Goal: Task Accomplishment & Management: Manage account settings

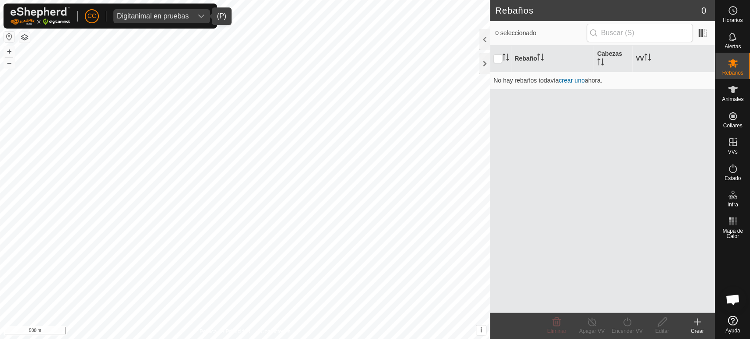
click at [144, 19] on div "Digitanimal en pruebas" at bounding box center [153, 16] width 72 height 7
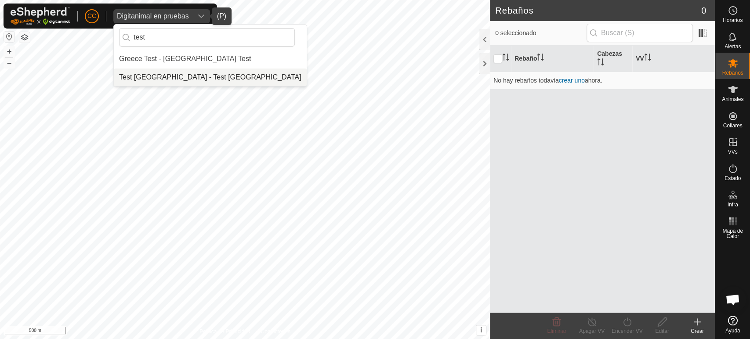
type input "test"
click at [163, 81] on li "Test [GEOGRAPHIC_DATA] - Test [GEOGRAPHIC_DATA]" at bounding box center [210, 78] width 193 height 18
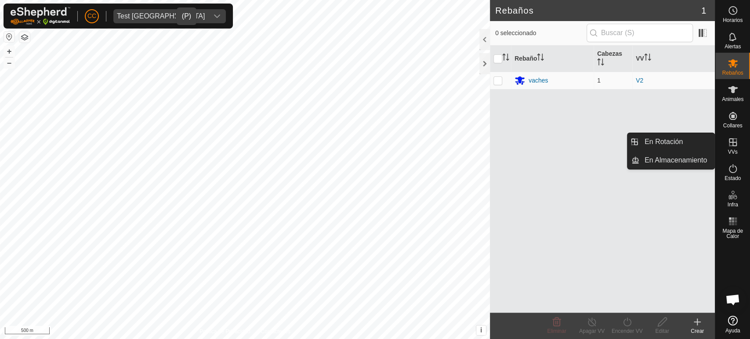
click at [737, 152] on div "VVs" at bounding box center [732, 145] width 35 height 26
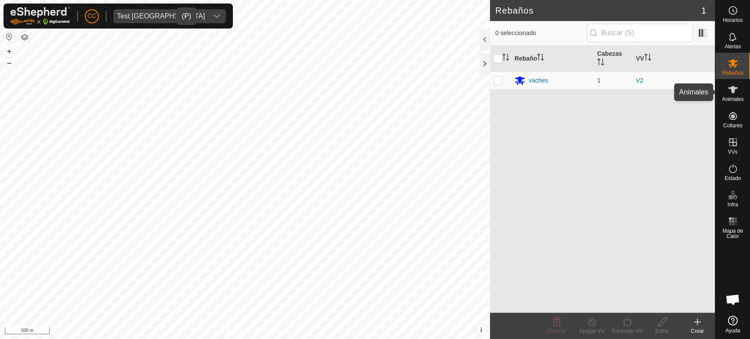
click at [735, 95] on es-animals-svg-icon at bounding box center [733, 90] width 16 height 14
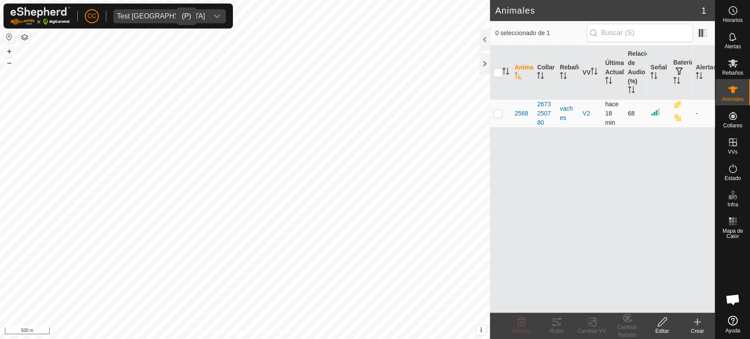
click at [500, 113] on p-checkbox at bounding box center [497, 113] width 9 height 7
checkbox input "true"
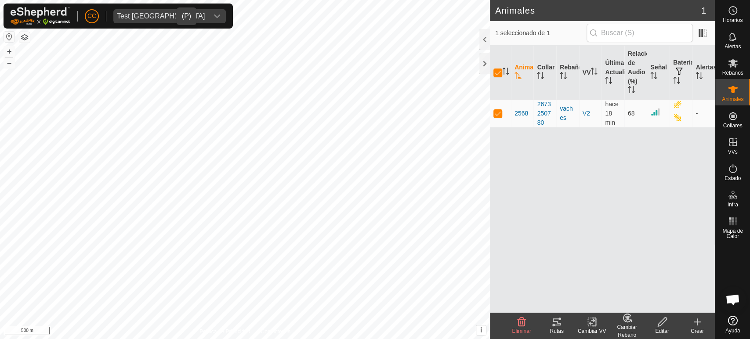
click at [596, 325] on icon at bounding box center [591, 322] width 11 height 11
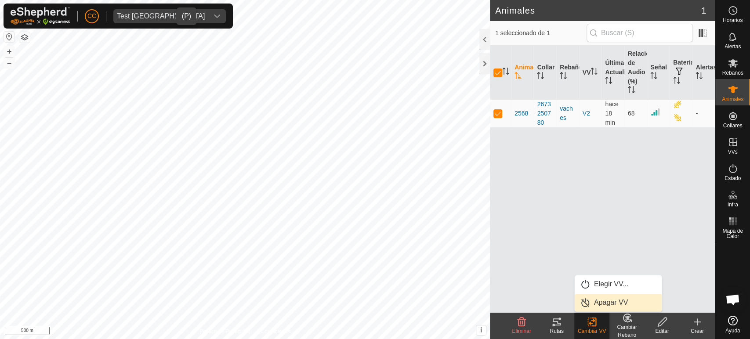
click at [612, 298] on link "Apagar VV" at bounding box center [618, 303] width 87 height 18
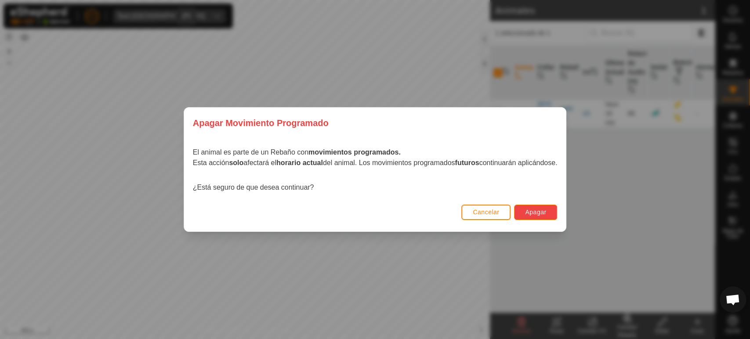
click at [539, 210] on span "Apagar" at bounding box center [535, 212] width 21 height 7
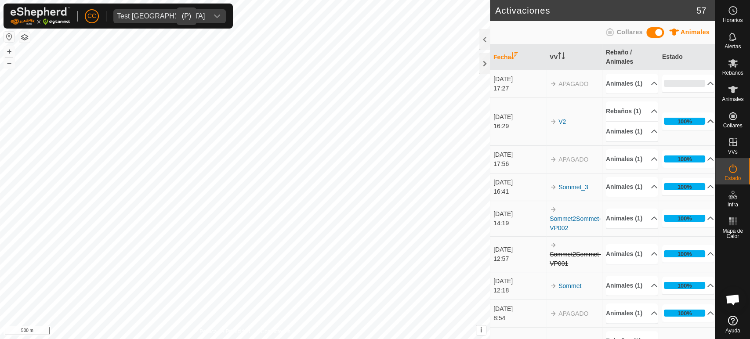
click at [663, 130] on p-accordion-header "100%" at bounding box center [688, 121] width 52 height 18
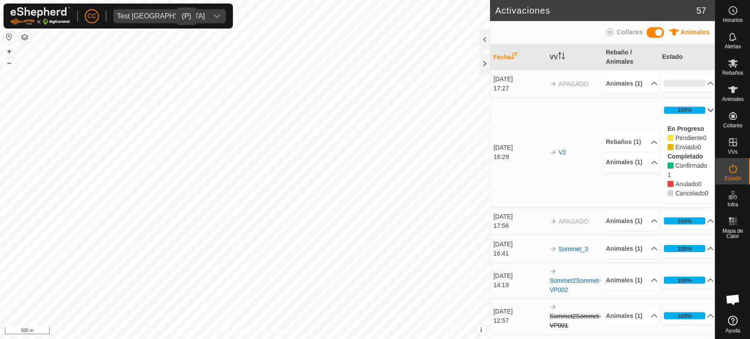
click at [690, 98] on td "0% En Progreso Pendiente 1 Enviado 0 Completado Confirmado 0 Anulado 0 Cancelad…" at bounding box center [687, 84] width 56 height 28
click at [686, 115] on p-accordion-header "100%" at bounding box center [688, 110] width 52 height 18
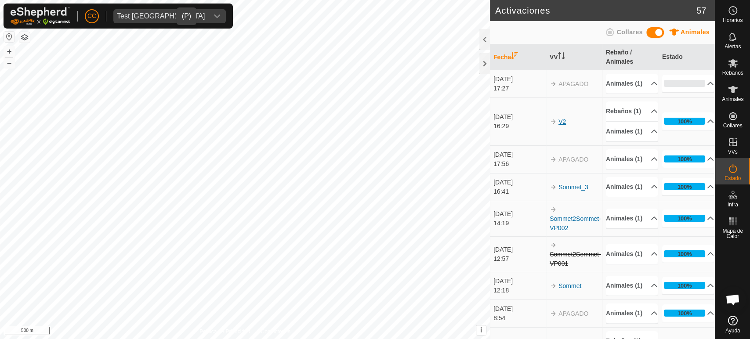
click at [562, 125] on link "V2" at bounding box center [561, 121] width 7 height 7
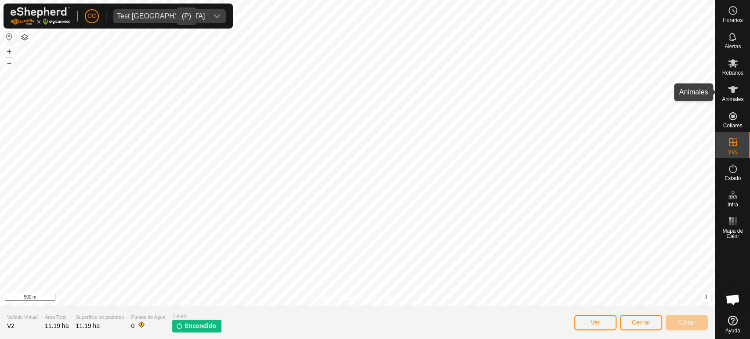
click at [736, 85] on icon at bounding box center [733, 89] width 11 height 11
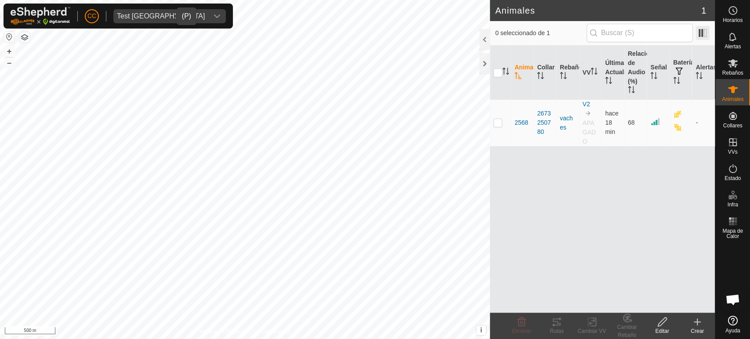
drag, startPoint x: 712, startPoint y: 35, endPoint x: 706, endPoint y: 34, distance: 5.7
click at [706, 34] on div "0 seleccionado de 1" at bounding box center [602, 33] width 225 height 25
click at [706, 34] on span at bounding box center [702, 33] width 14 height 14
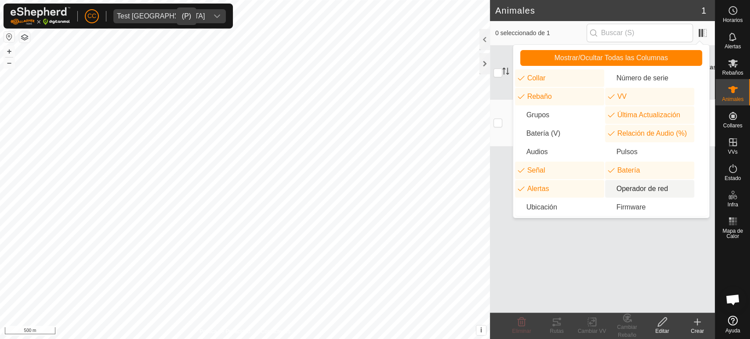
click at [628, 189] on li "Operador de red" at bounding box center [649, 189] width 89 height 18
click at [622, 253] on div "Animal Collar Rebaño VV Última Actualización Relación de Audio (%) Señal Baterí…" at bounding box center [602, 179] width 225 height 267
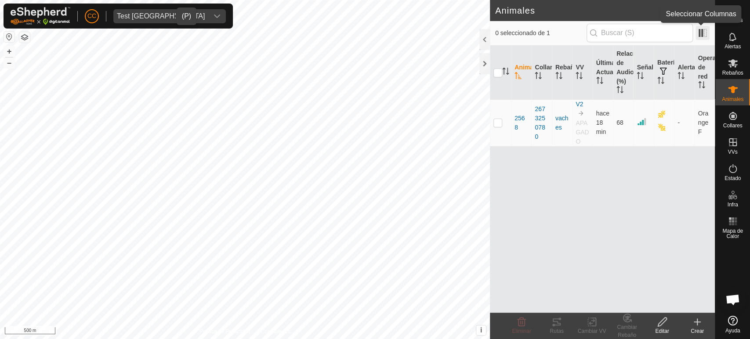
click at [702, 34] on span at bounding box center [702, 33] width 14 height 14
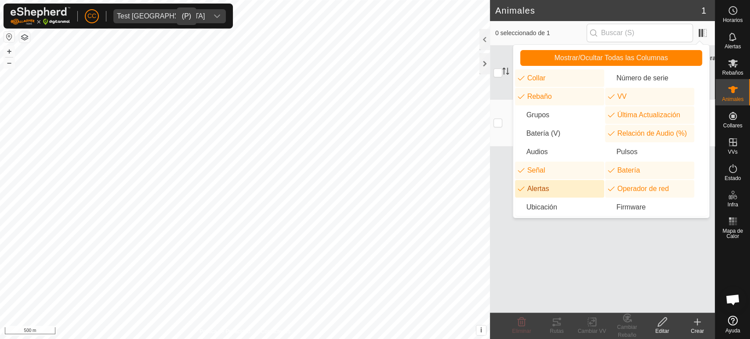
click at [539, 189] on li "Alertas" at bounding box center [559, 189] width 89 height 18
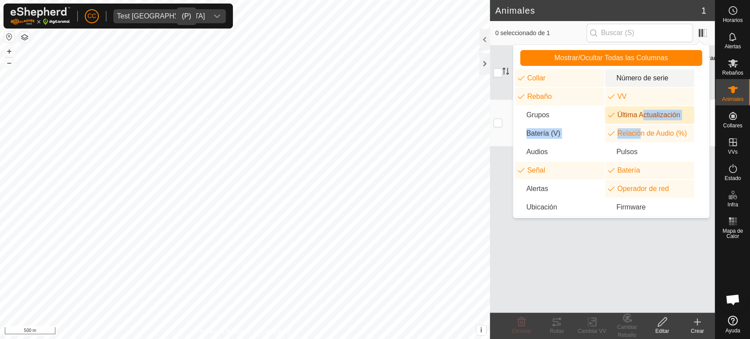
drag, startPoint x: 637, startPoint y: 127, endPoint x: 622, endPoint y: 77, distance: 51.5
click at [622, 78] on ul "Collar Número de serie Rebaño VV Grupos Última Actualización Batería (V) Relaci…" at bounding box center [611, 142] width 192 height 147
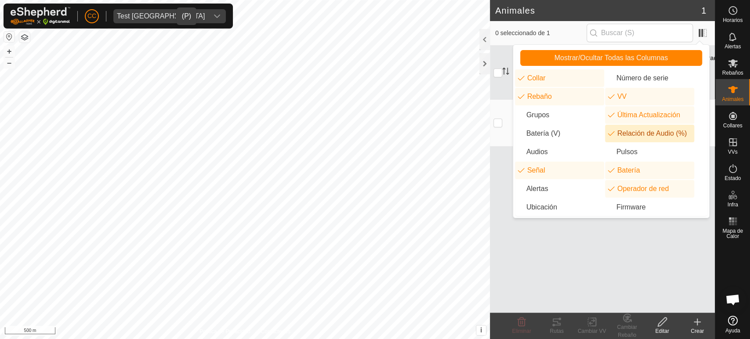
click at [642, 132] on li "Relación de Audio (%)" at bounding box center [649, 134] width 89 height 18
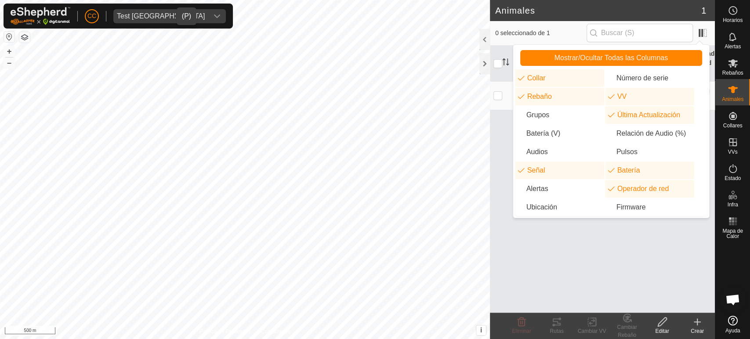
click at [556, 301] on div "Animal Collar Rebaño VV Última Actualización Señal Batería Operador de red 2568…" at bounding box center [602, 179] width 225 height 267
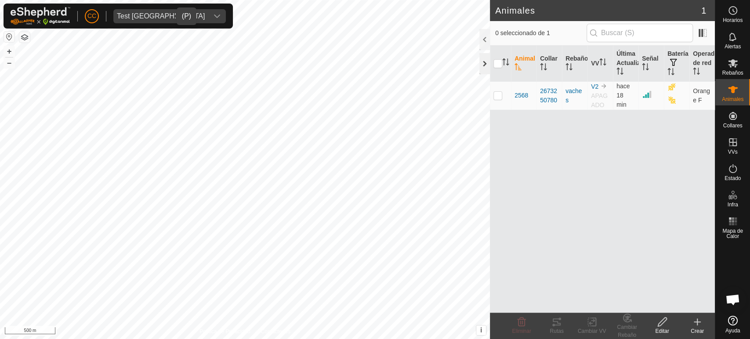
click at [484, 59] on div at bounding box center [484, 63] width 11 height 21
